Goal: Transaction & Acquisition: Subscribe to service/newsletter

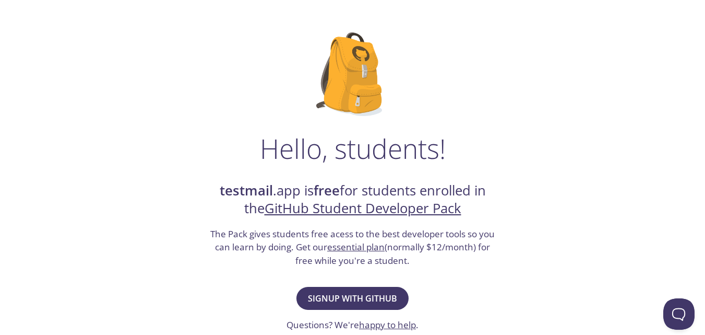
scroll to position [47, 0]
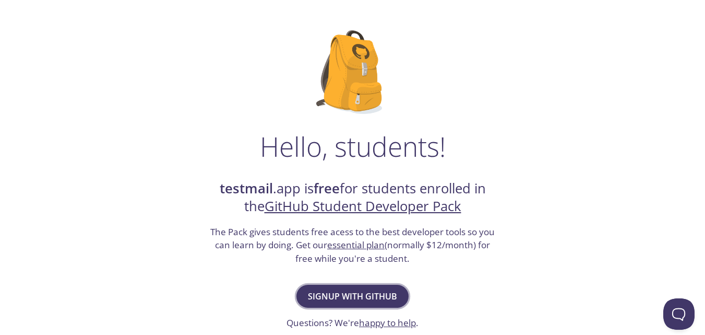
click at [365, 297] on span "Signup with GitHub" at bounding box center [352, 296] width 89 height 15
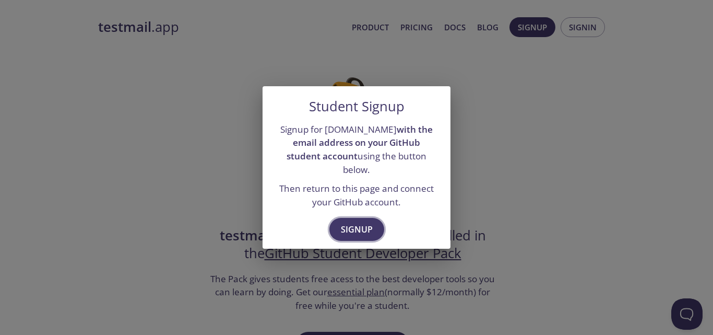
click at [359, 223] on span "Signup" at bounding box center [357, 229] width 32 height 15
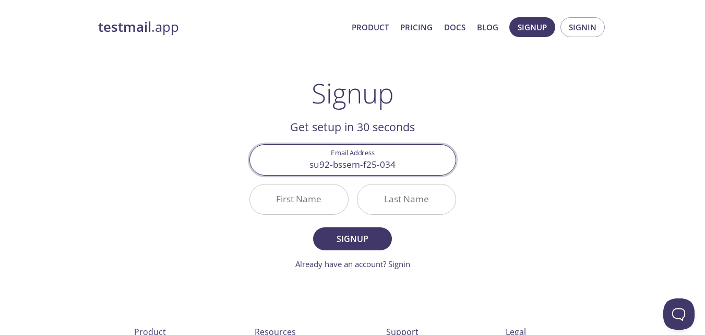
type input "su92-bssem-f25-034"
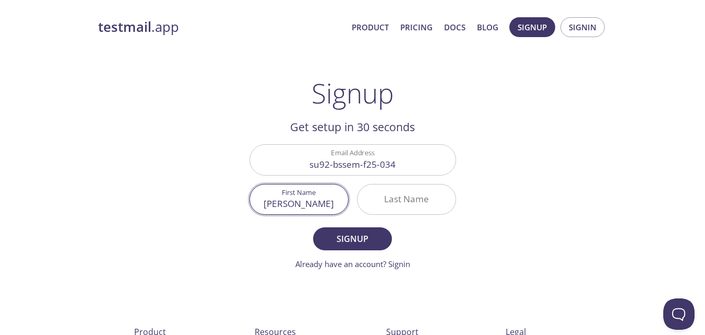
type input "[PERSON_NAME]"
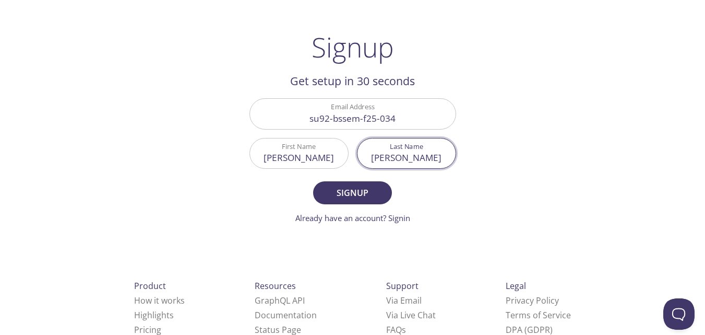
scroll to position [49, 0]
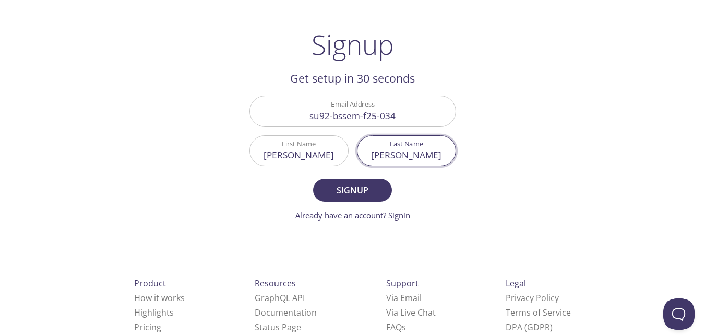
type input "[PERSON_NAME]"
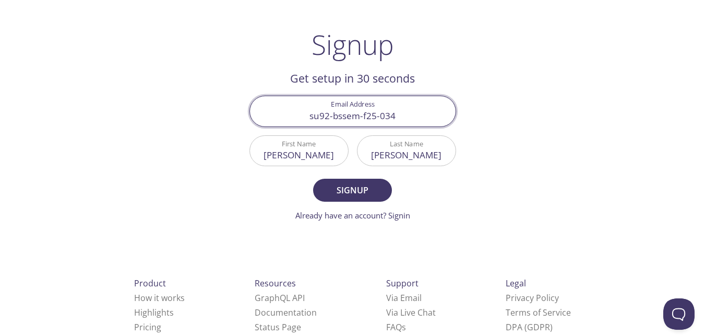
click at [401, 110] on input "su92-bssem-f25-034" at bounding box center [353, 111] width 206 height 30
type input "[EMAIL_ADDRESS][DOMAIN_NAME]"
click at [357, 195] on span "Signup" at bounding box center [352, 190] width 55 height 15
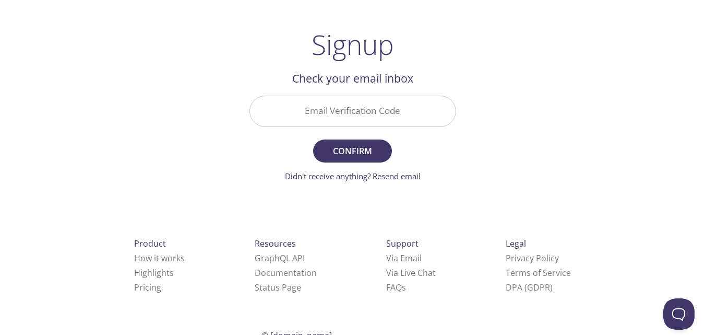
scroll to position [38, 0]
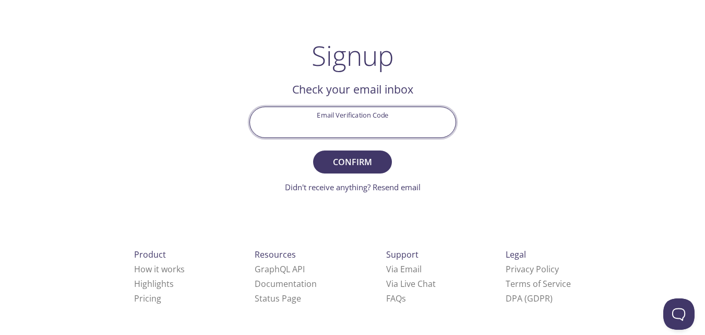
click at [365, 131] on input "Email Verification Code" at bounding box center [353, 122] width 206 height 30
type input "E546KV2"
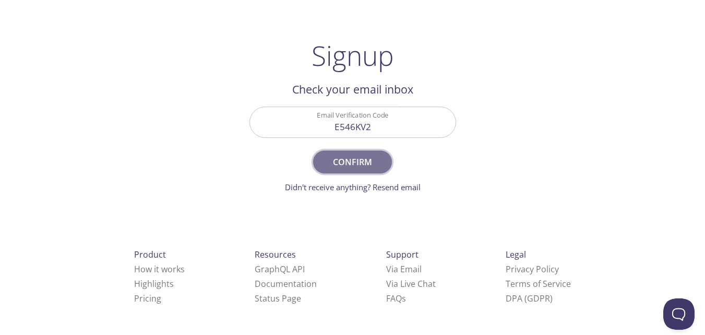
click at [349, 160] on span "Confirm" at bounding box center [352, 162] width 55 height 15
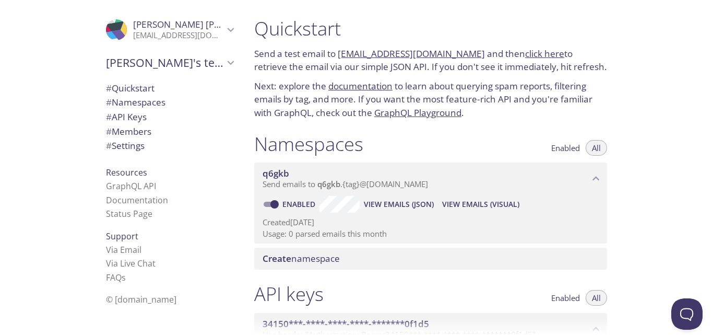
click at [382, 205] on span "View Emails (JSON)" at bounding box center [399, 204] width 70 height 13
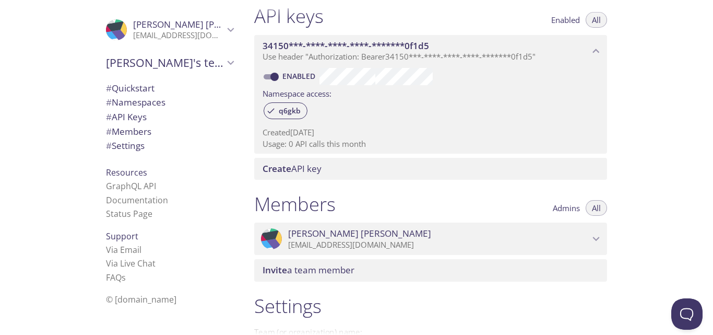
scroll to position [289, 0]
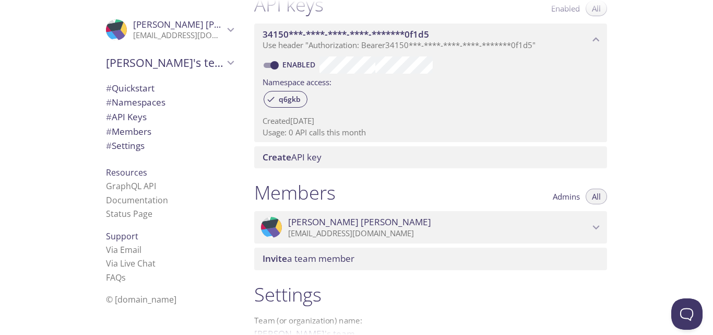
click at [151, 106] on span "# Namespaces" at bounding box center [136, 102] width 60 height 12
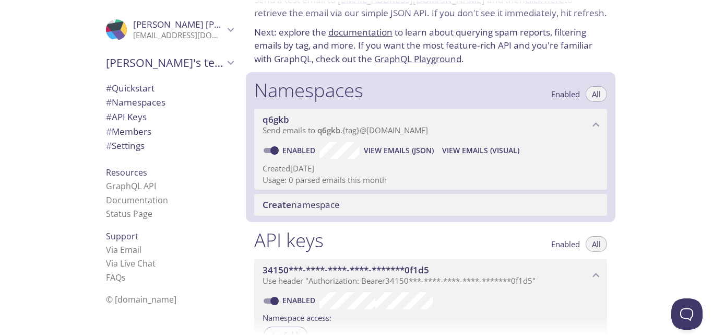
scroll to position [20, 0]
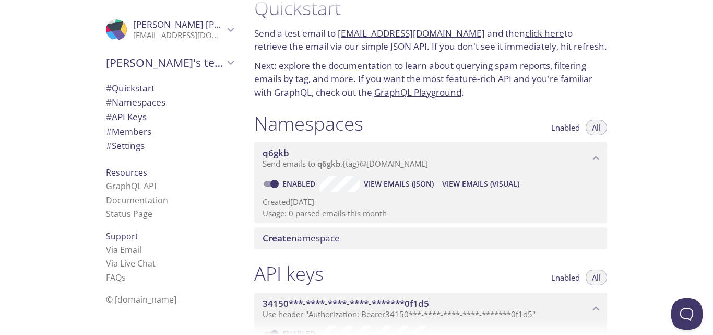
click at [344, 162] on span "Send emails to q6gkb . {tag} @[DOMAIN_NAME]" at bounding box center [346, 163] width 166 height 10
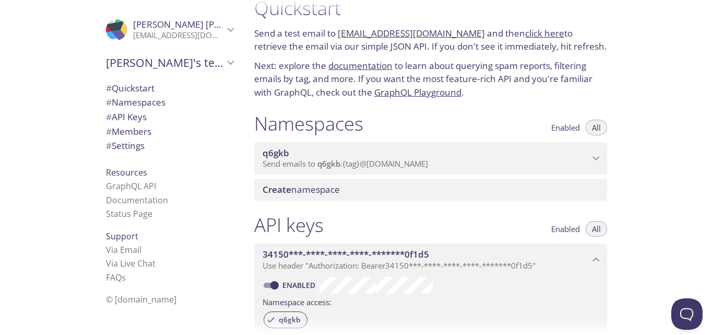
click at [344, 162] on span "Send emails to q6gkb . {tag} @[DOMAIN_NAME]" at bounding box center [346, 163] width 166 height 10
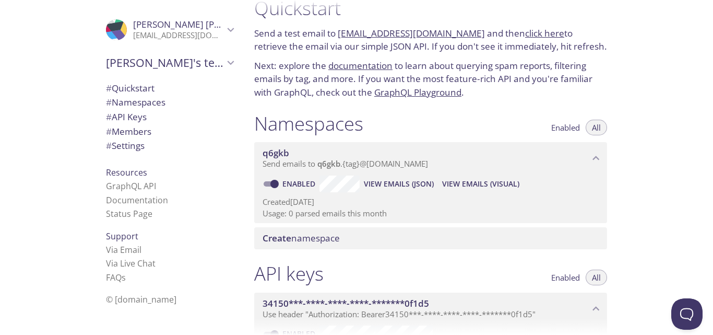
click at [339, 231] on div "Create namespace" at bounding box center [430, 238] width 353 height 22
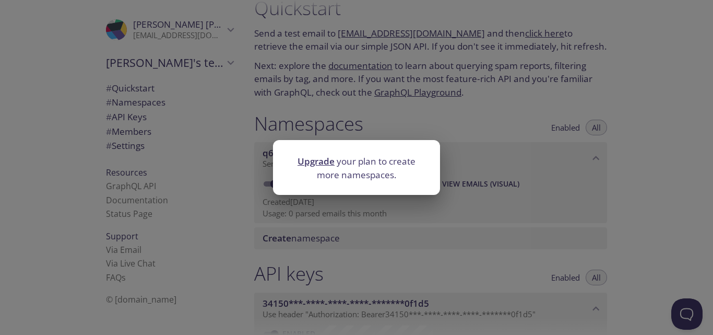
click at [507, 165] on div "Upgrade your plan to create more namespaces." at bounding box center [356, 167] width 713 height 335
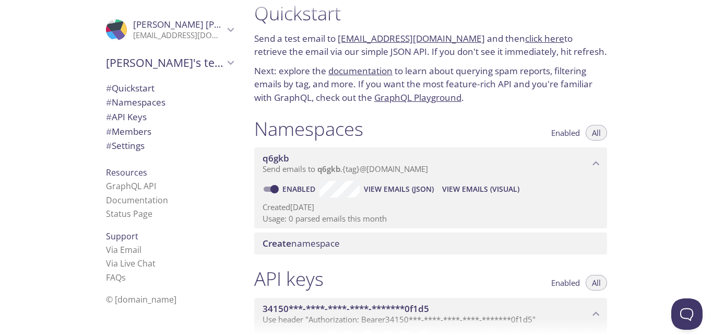
scroll to position [0, 0]
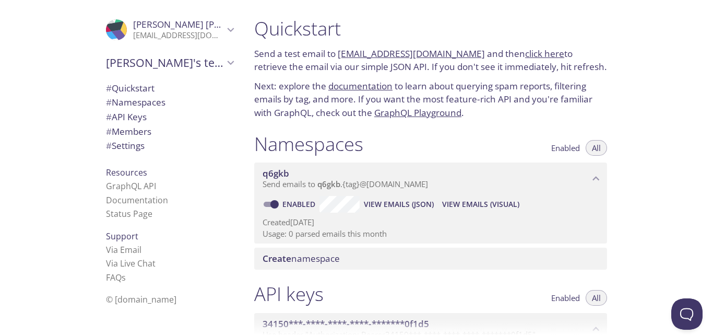
click at [416, 52] on link "[EMAIL_ADDRESS][DOMAIN_NAME]" at bounding box center [411, 54] width 147 height 12
click at [531, 55] on link "click here" at bounding box center [544, 54] width 39 height 12
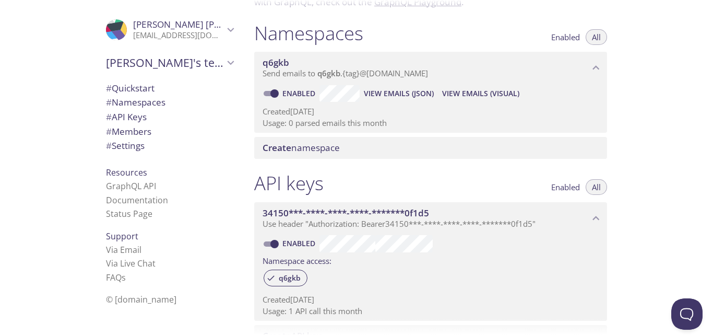
scroll to position [124, 0]
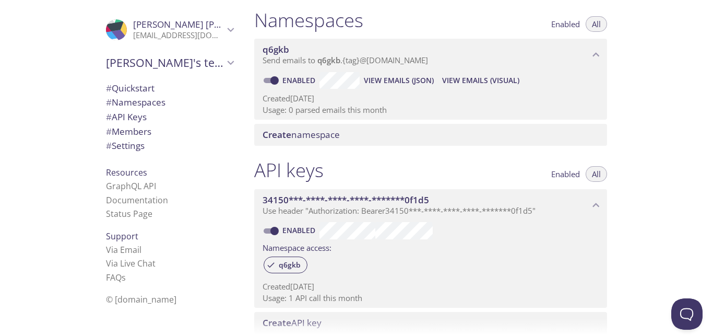
click at [661, 131] on div "Quickstart Send a test email to [EMAIL_ADDRESS][DOMAIN_NAME] and then click her…" at bounding box center [479, 167] width 467 height 335
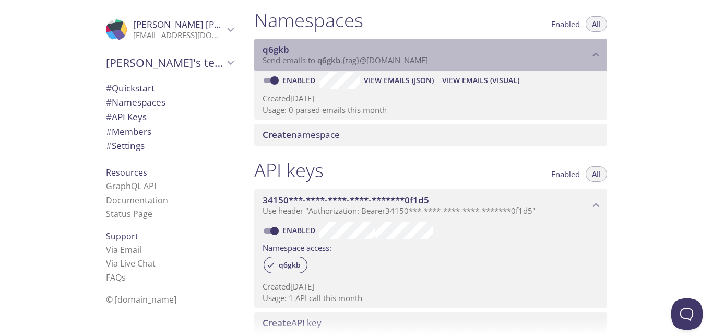
click at [352, 63] on span "Send emails to q6gkb . {tag} @[DOMAIN_NAME]" at bounding box center [346, 60] width 166 height 10
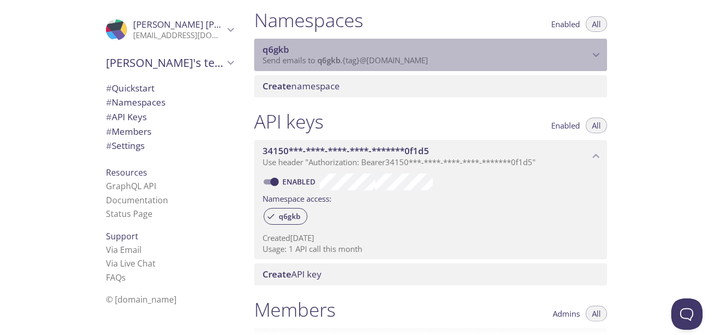
click at [352, 63] on span "Send emails to q6gkb . {tag} @[DOMAIN_NAME]" at bounding box center [346, 60] width 166 height 10
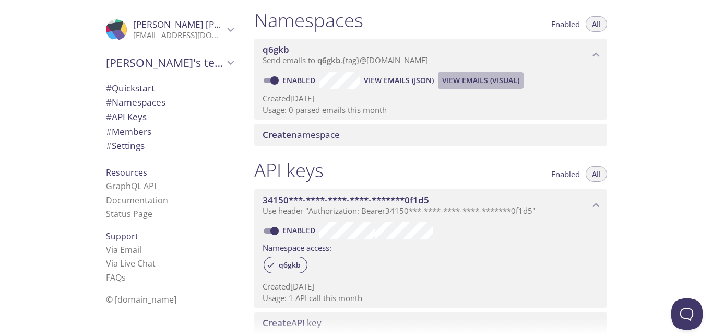
click at [466, 80] on span "View Emails (Visual)" at bounding box center [480, 80] width 77 height 13
